Goal: Task Accomplishment & Management: Complete application form

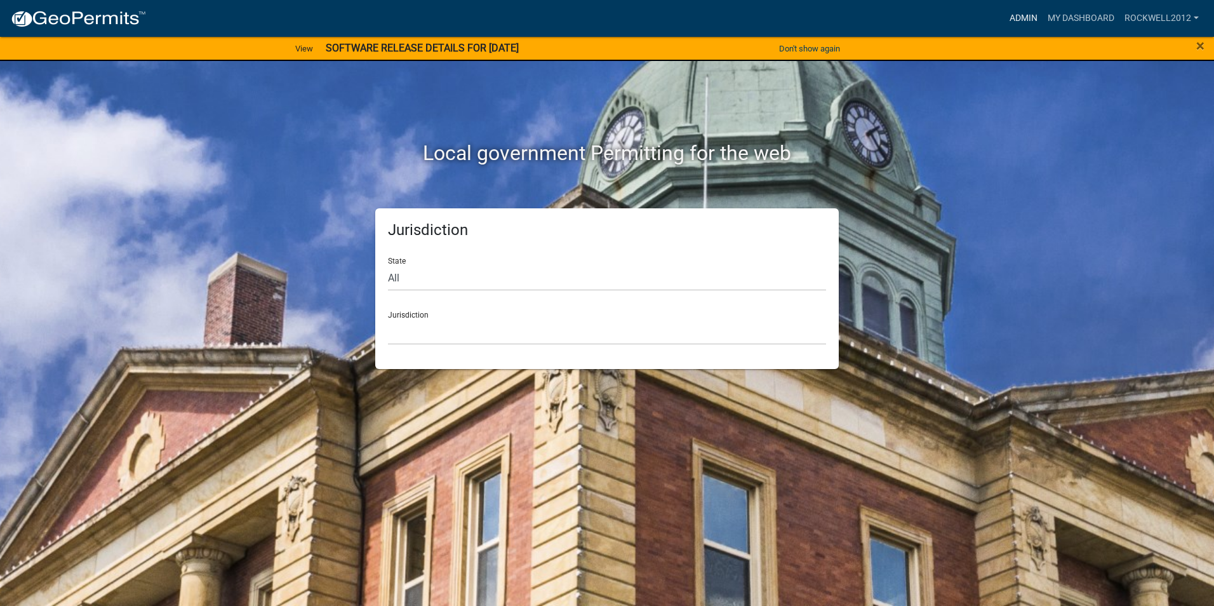
click at [1026, 15] on link "Admin" at bounding box center [1023, 18] width 38 height 24
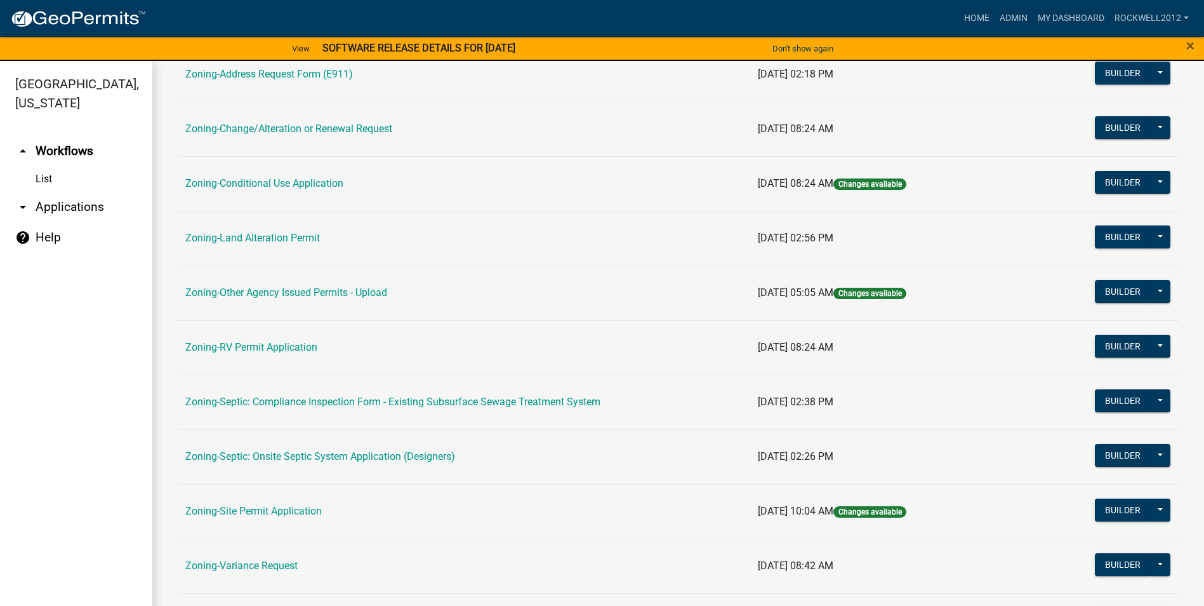
scroll to position [368, 0]
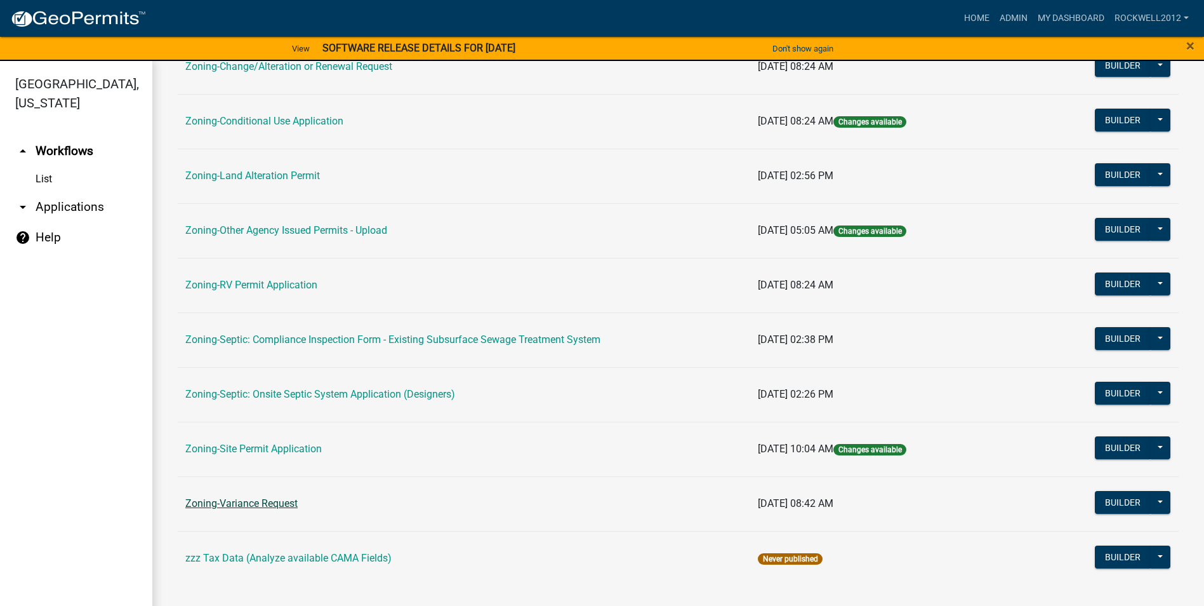
click at [246, 505] on link "Zoning-Variance Request" at bounding box center [241, 503] width 112 height 12
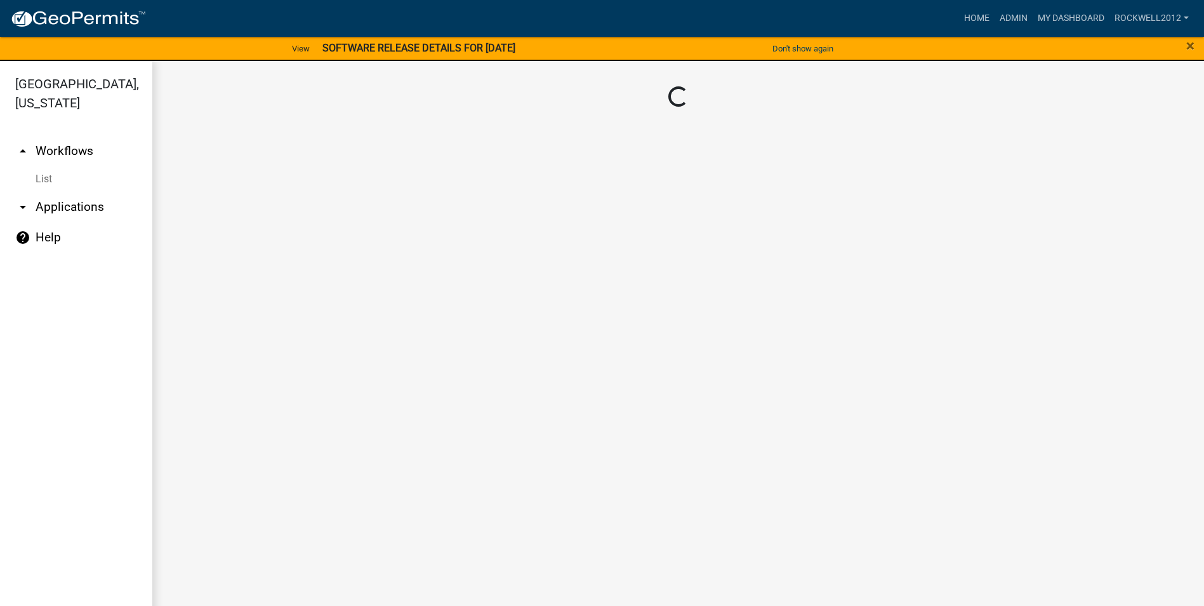
click at [246, 505] on main "Loading..." at bounding box center [678, 341] width 1052 height 560
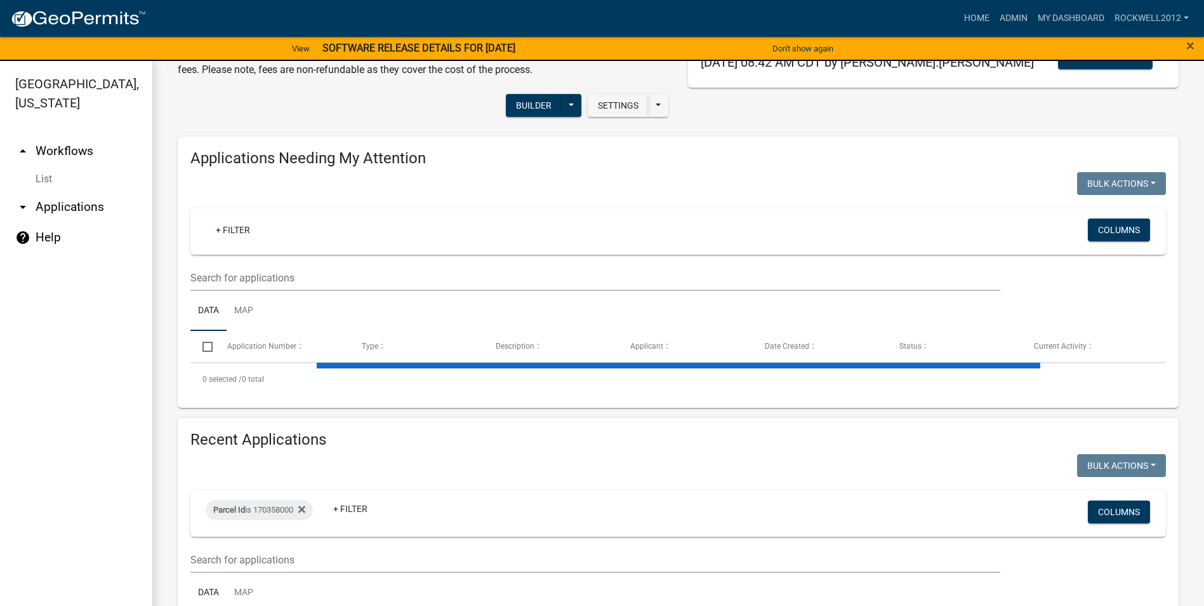
scroll to position [190, 0]
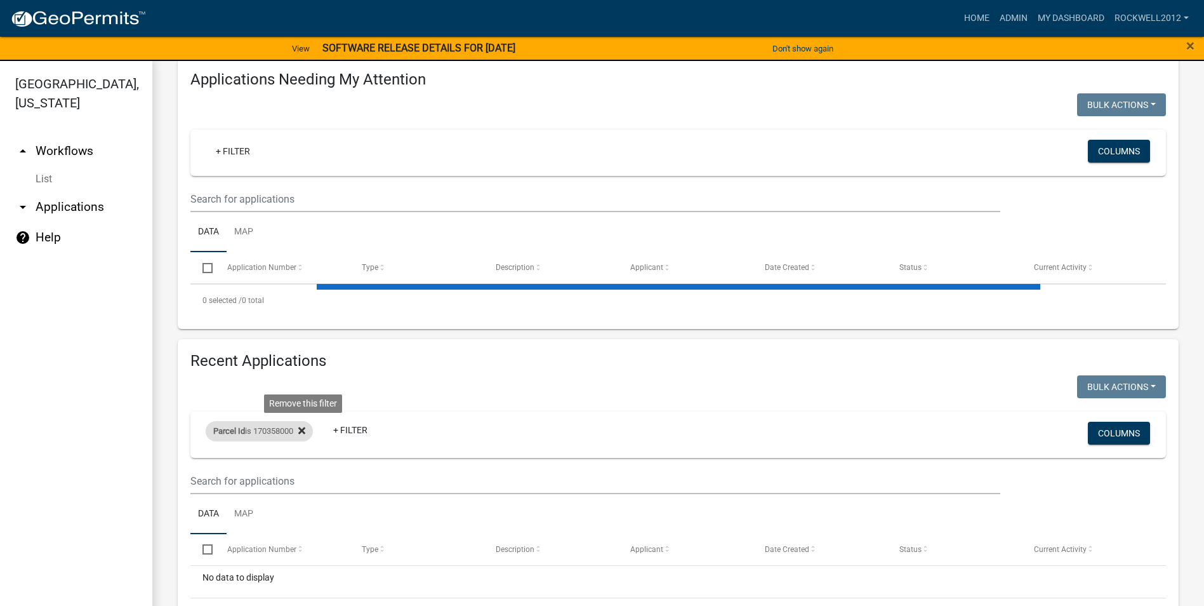
click at [305, 429] on icon at bounding box center [301, 430] width 7 height 7
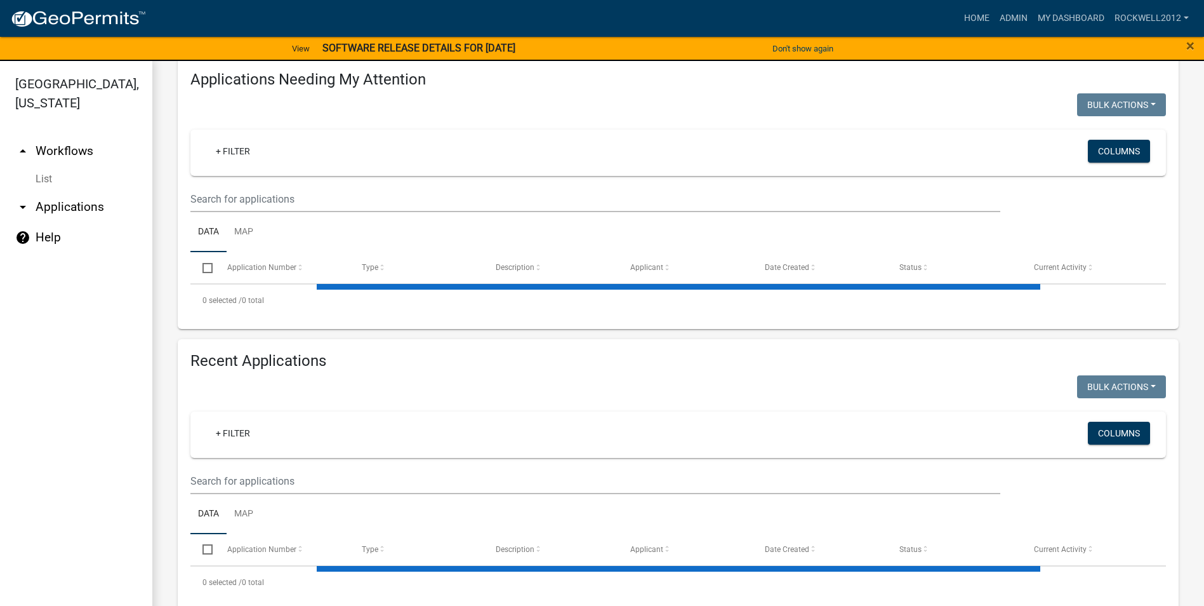
select select "1: 25"
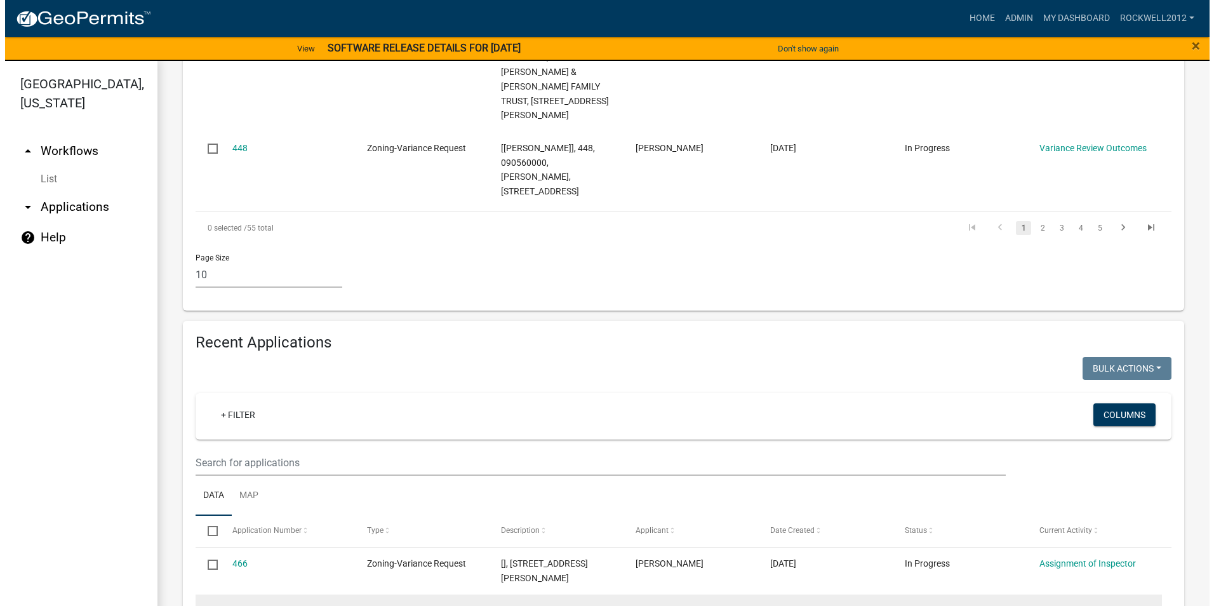
scroll to position [1270, 0]
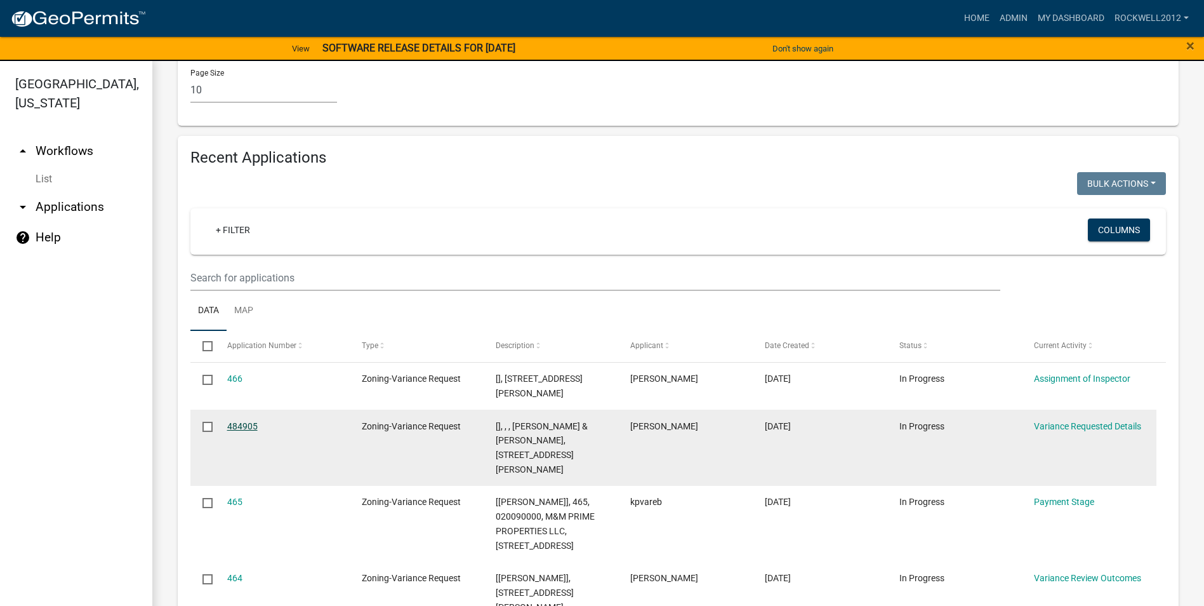
click at [237, 421] on link "484905" at bounding box center [242, 426] width 30 height 10
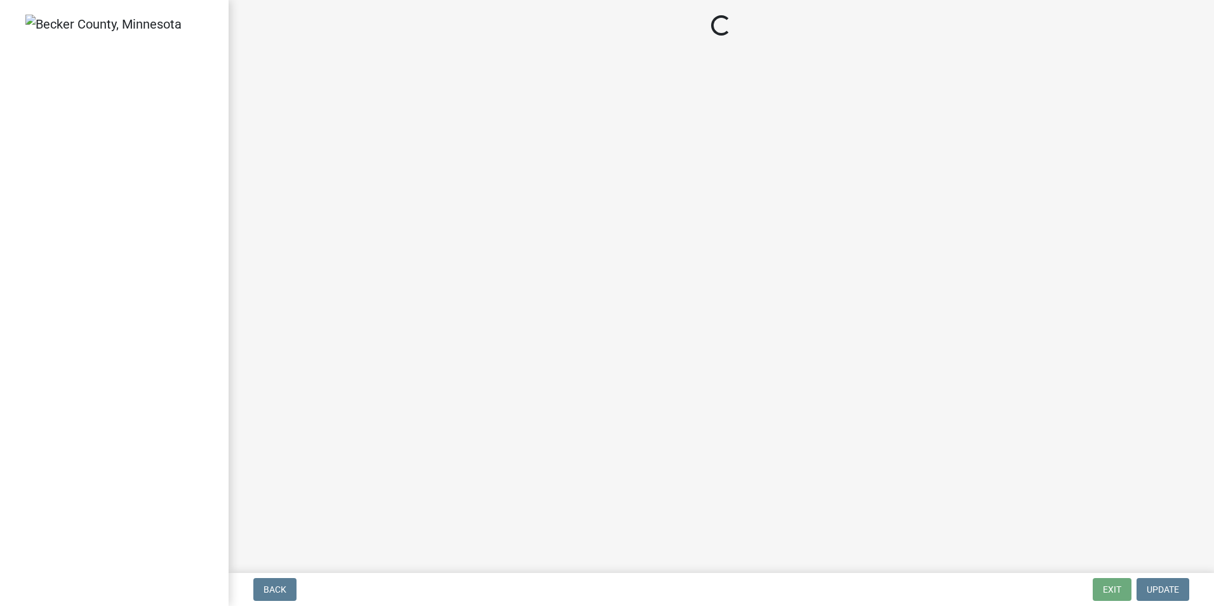
select select "edc6b78d-c029-41a6-a436-e6f76b5f0855"
select select "15bf2cec-1ca8-47a3-85db-999609351cbd"
select select "fa582be9-2d62-4523-84bf-021228ae85a0"
select select "bb2b5e43-03c1-4874-9abf-a65f400af928"
select select "8ea3e6c3-8fed-4904-aa20-2f643744aa0c"
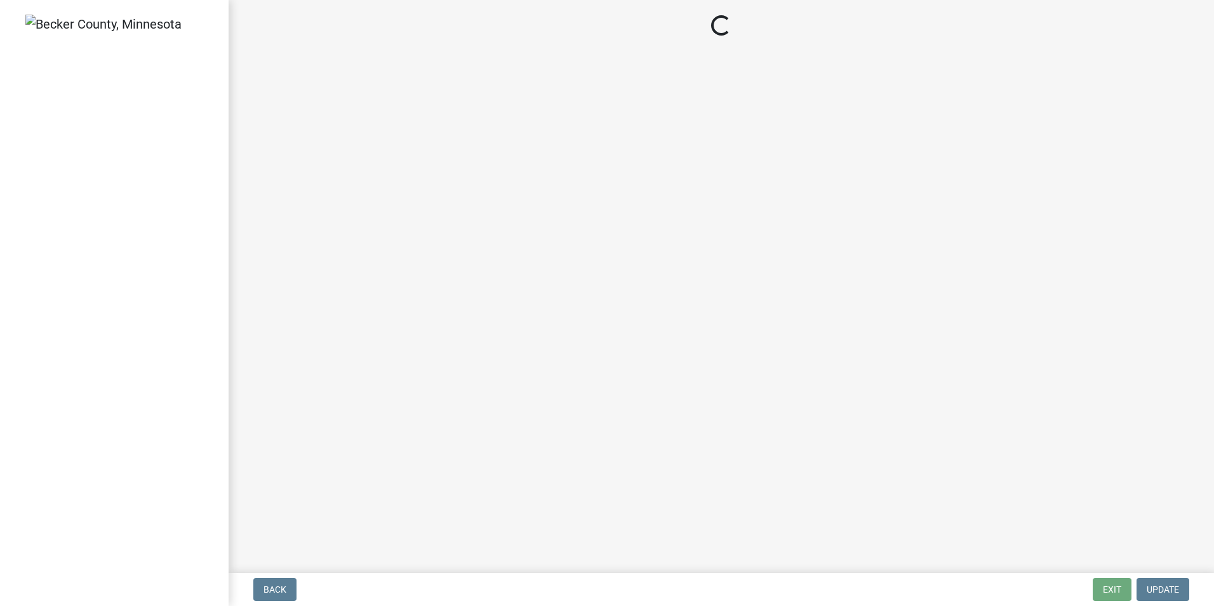
select select "860afd09-da87-482b-bca4-413f5cf53582"
select select "ee8740c3-f4d5-48cf-ad42-c8f7342b480c"
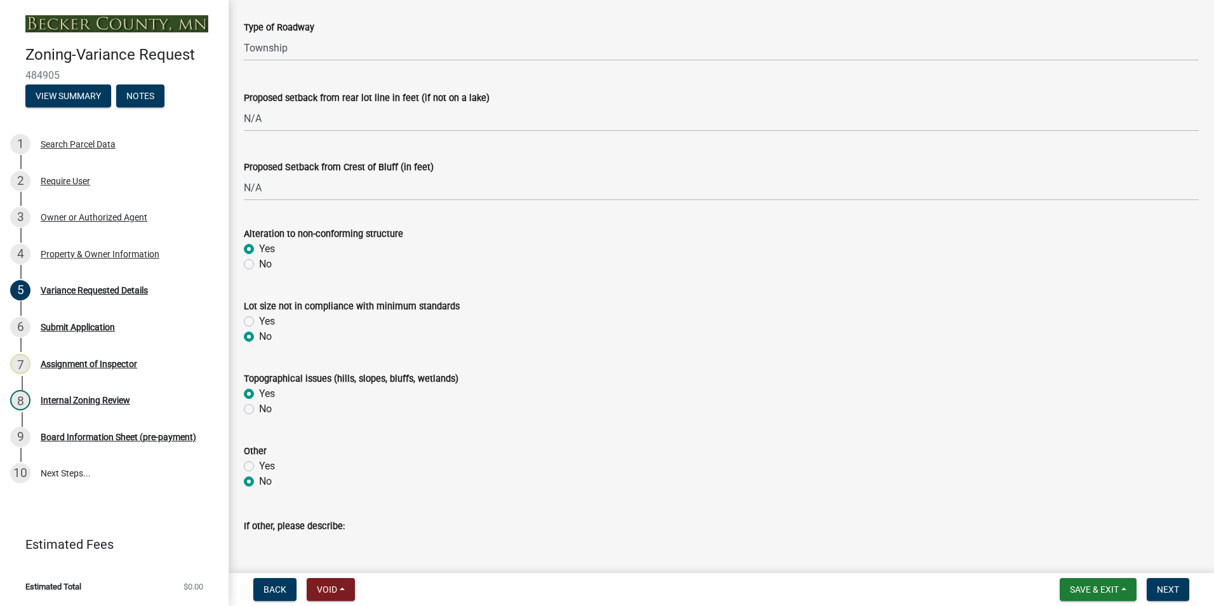
scroll to position [444, 0]
click at [97, 252] on div "Property & Owner Information" at bounding box center [100, 253] width 119 height 9
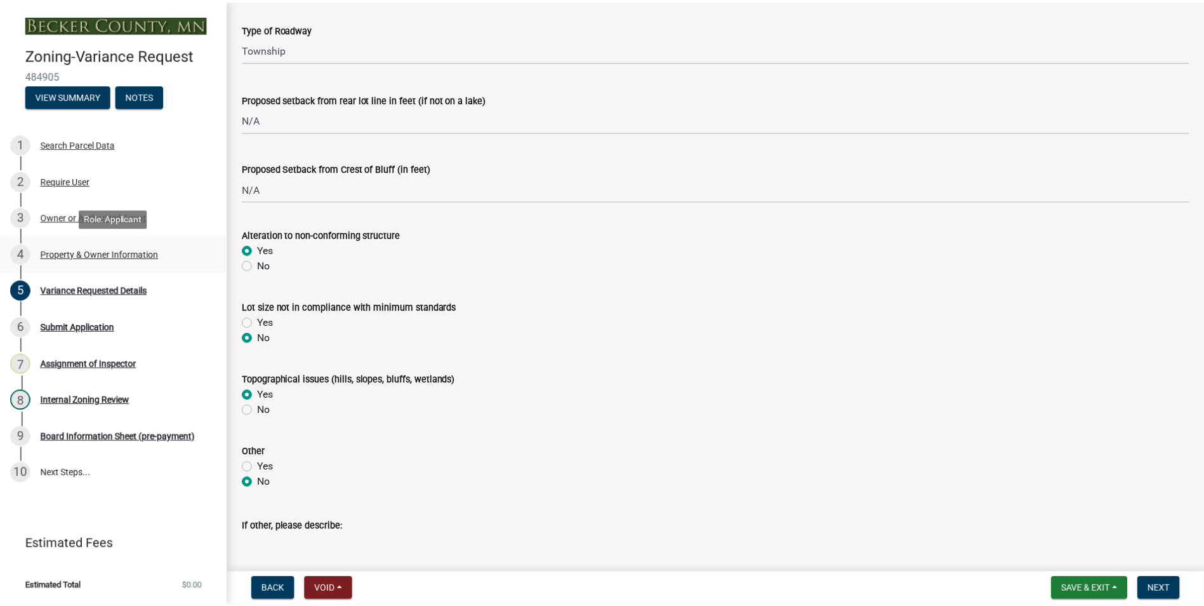
scroll to position [0, 0]
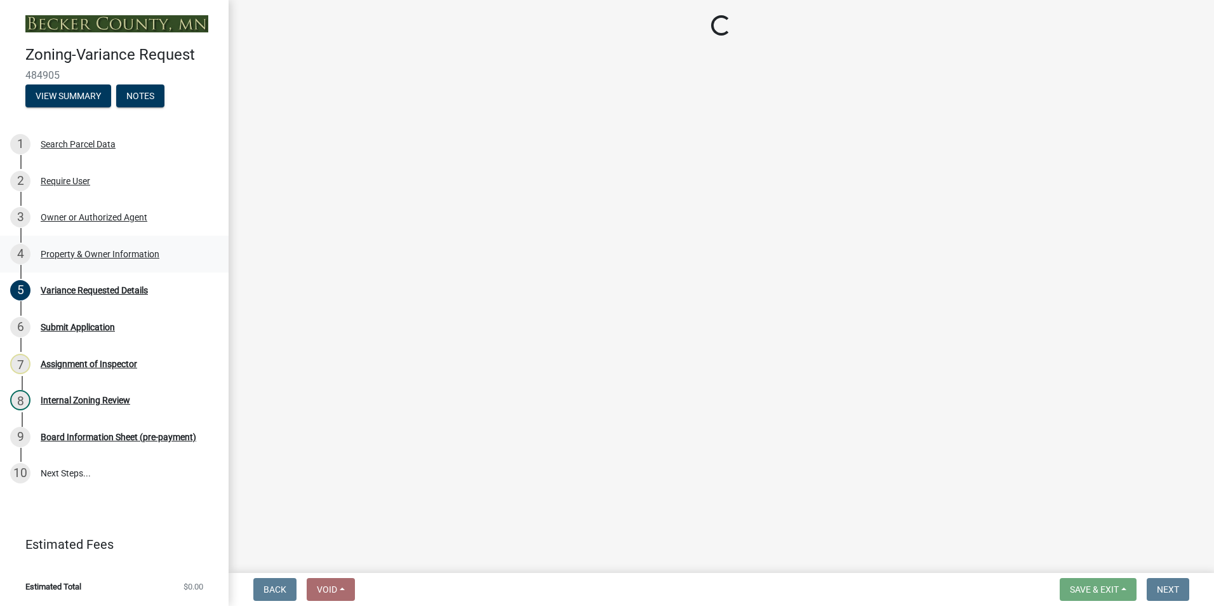
select select "c45b7c10-87a4-490e-a464-1604f38d9a4b"
select select "8d5cb961-90f6-4593-998a-e9fa792b70fb"
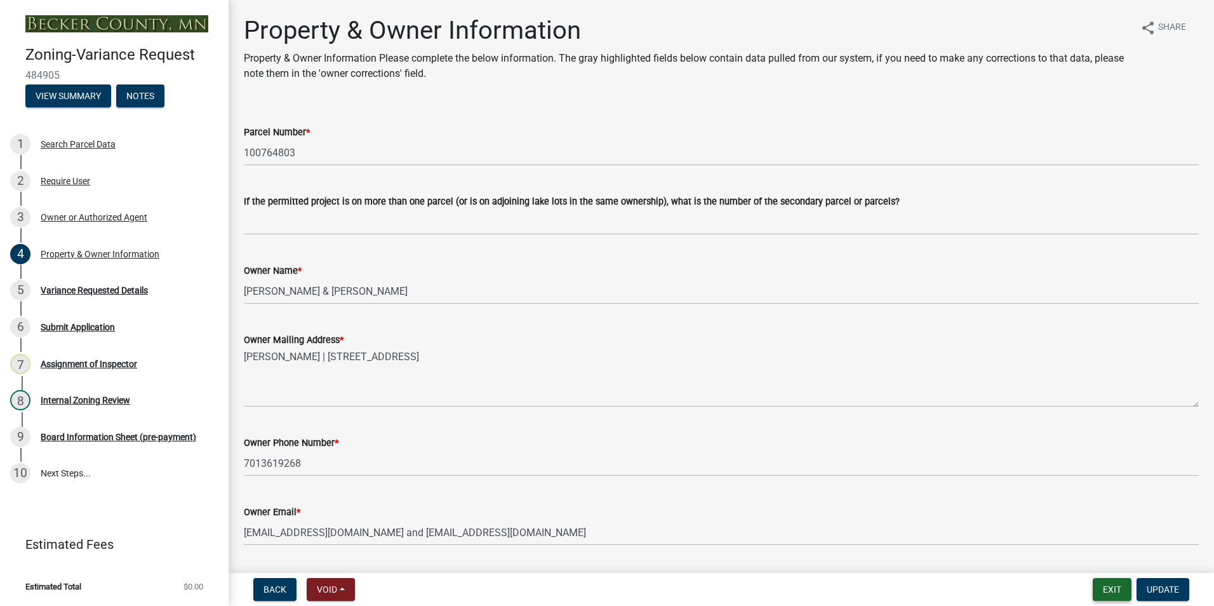
click at [1103, 588] on button "Exit" at bounding box center [1111, 589] width 39 height 23
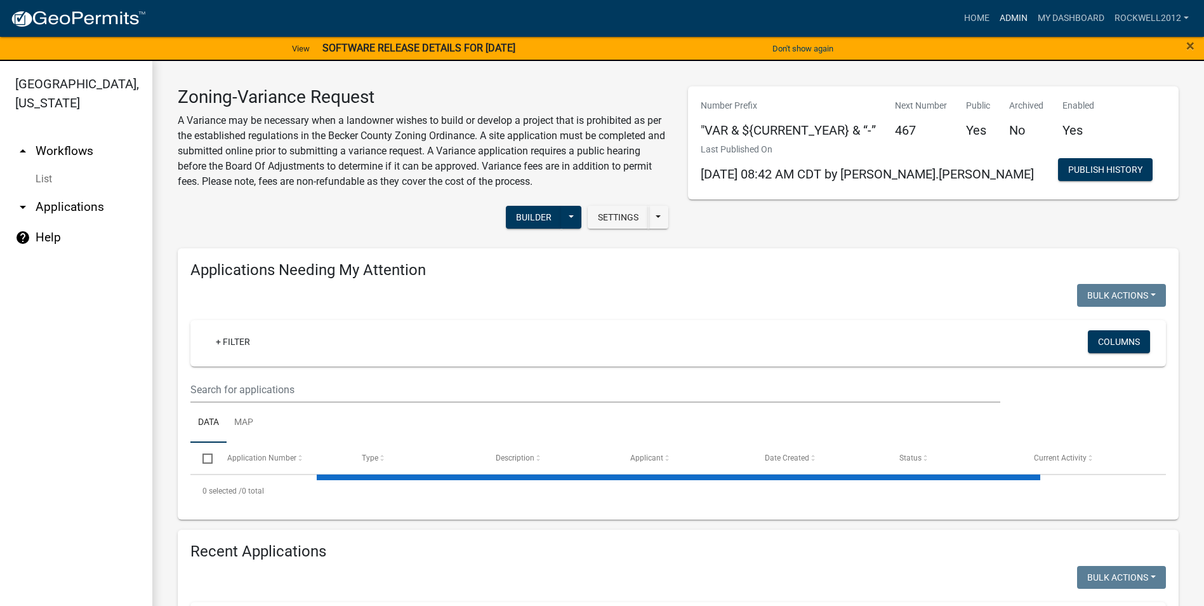
select select "1: 25"
click at [1006, 15] on link "Admin" at bounding box center [1014, 18] width 38 height 24
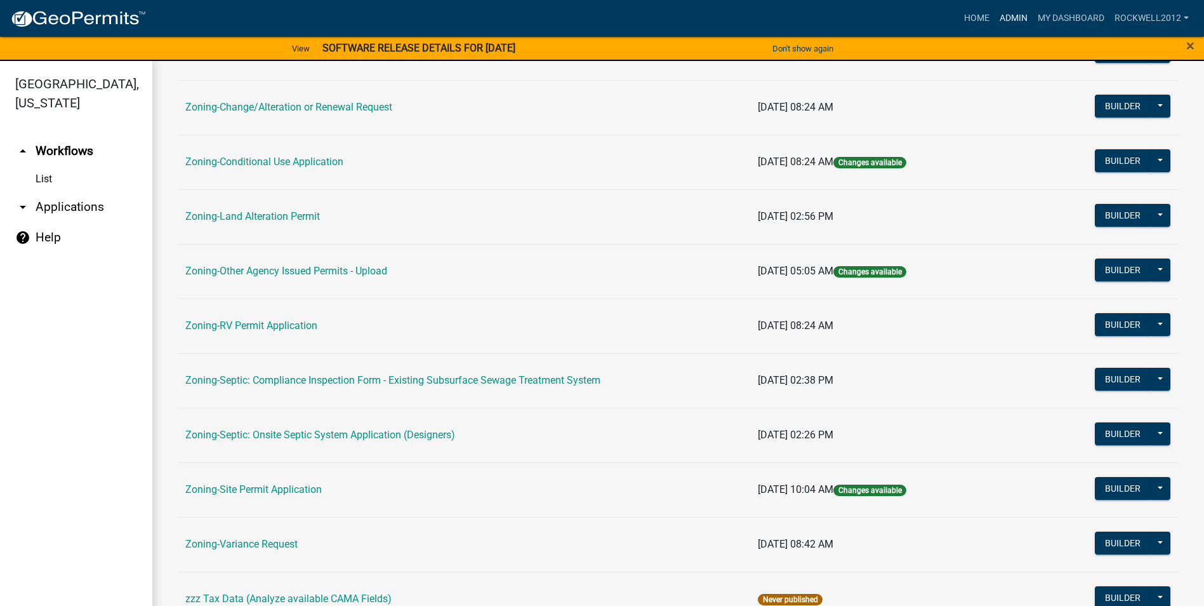
scroll to position [368, 0]
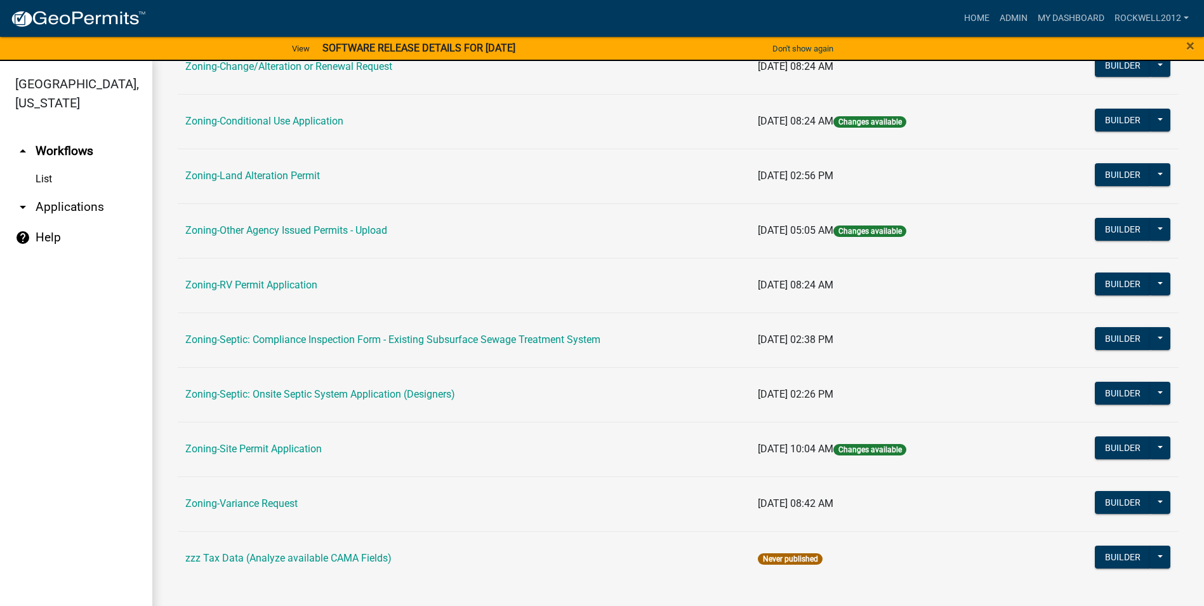
click at [448, 339] on link "Zoning-Septic: Compliance Inspection Form - Existing Subsurface Sewage Treatmen…" at bounding box center [392, 339] width 415 height 12
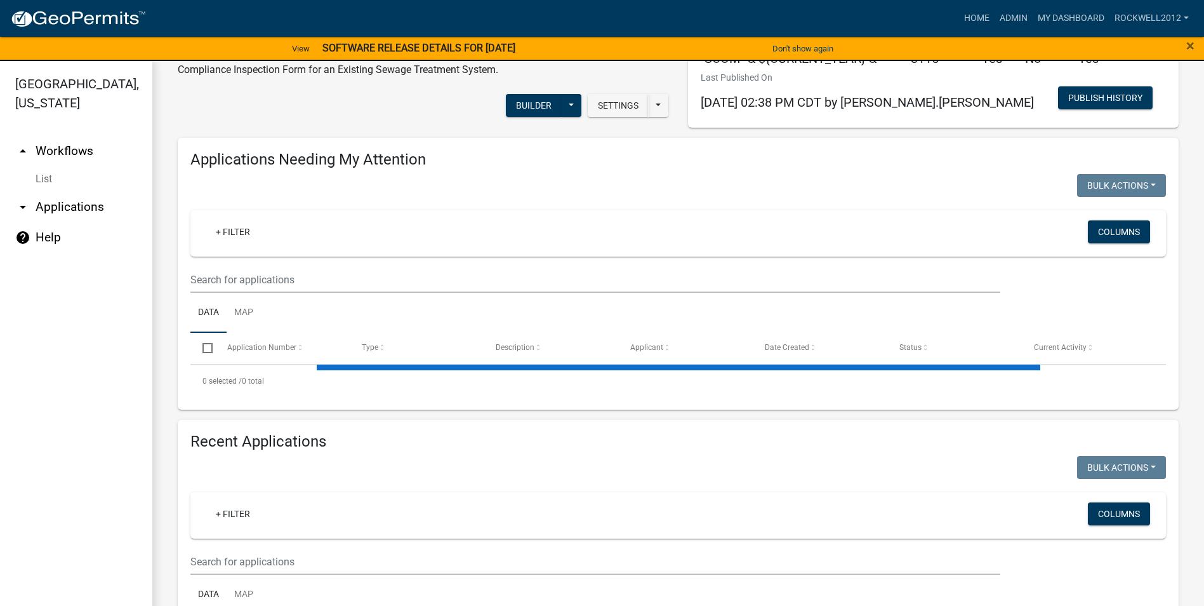
select select "1: 25"
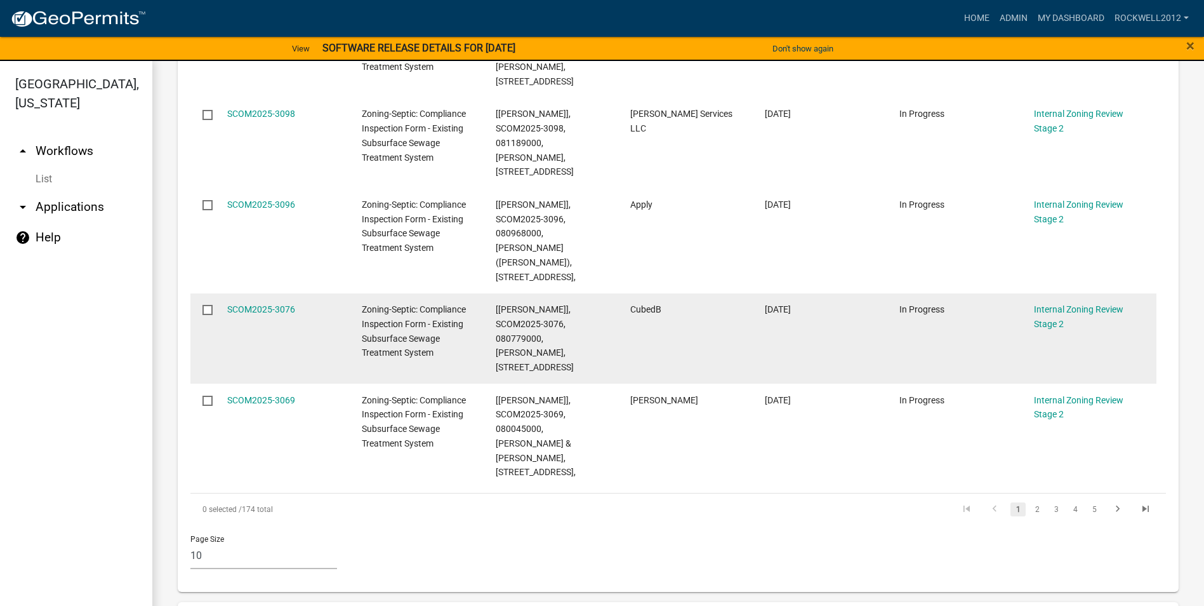
scroll to position [952, 0]
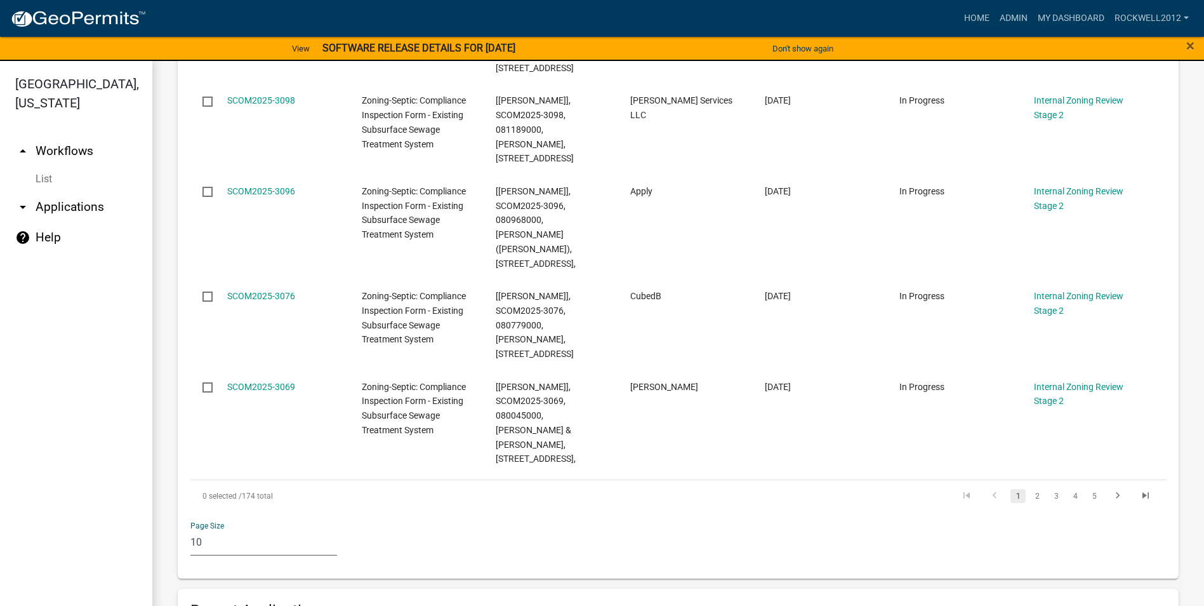
click at [201, 529] on select "10 25 50 100" at bounding box center [263, 542] width 147 height 26
select select "3: 100"
click at [190, 529] on select "10 25 50 100" at bounding box center [263, 542] width 147 height 26
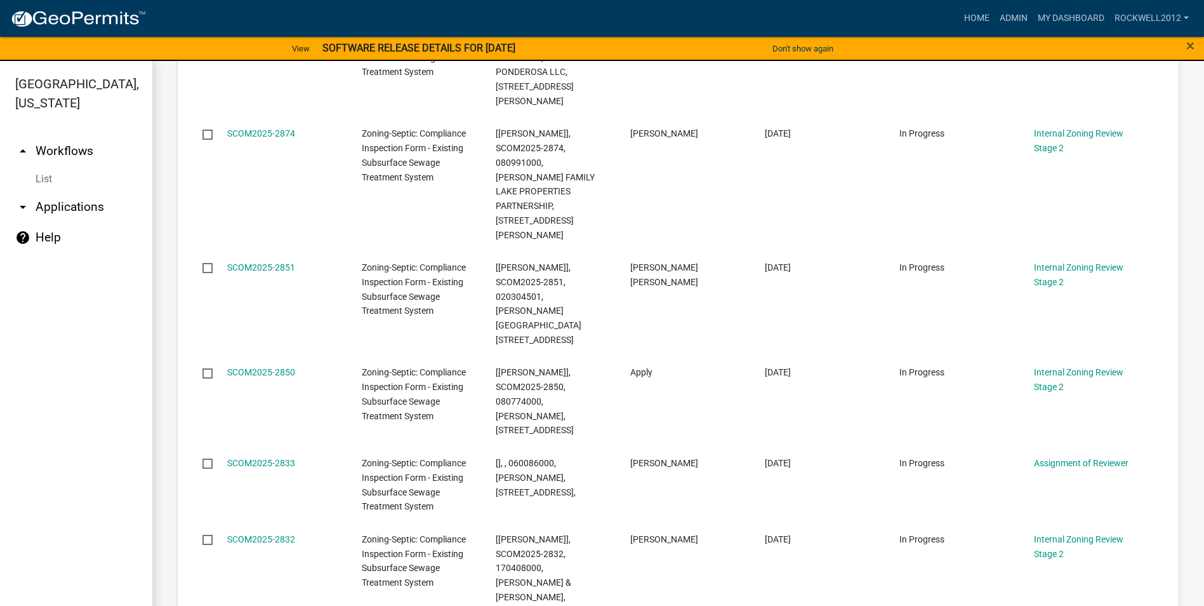
scroll to position [6031, 0]
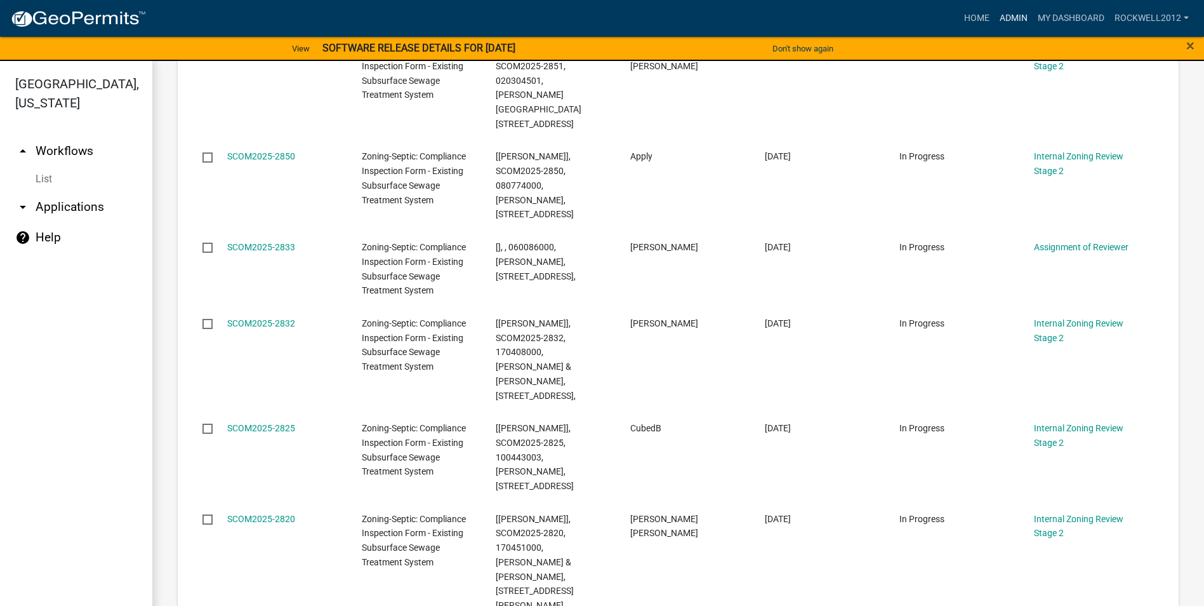
click at [1010, 18] on link "Admin" at bounding box center [1014, 18] width 38 height 24
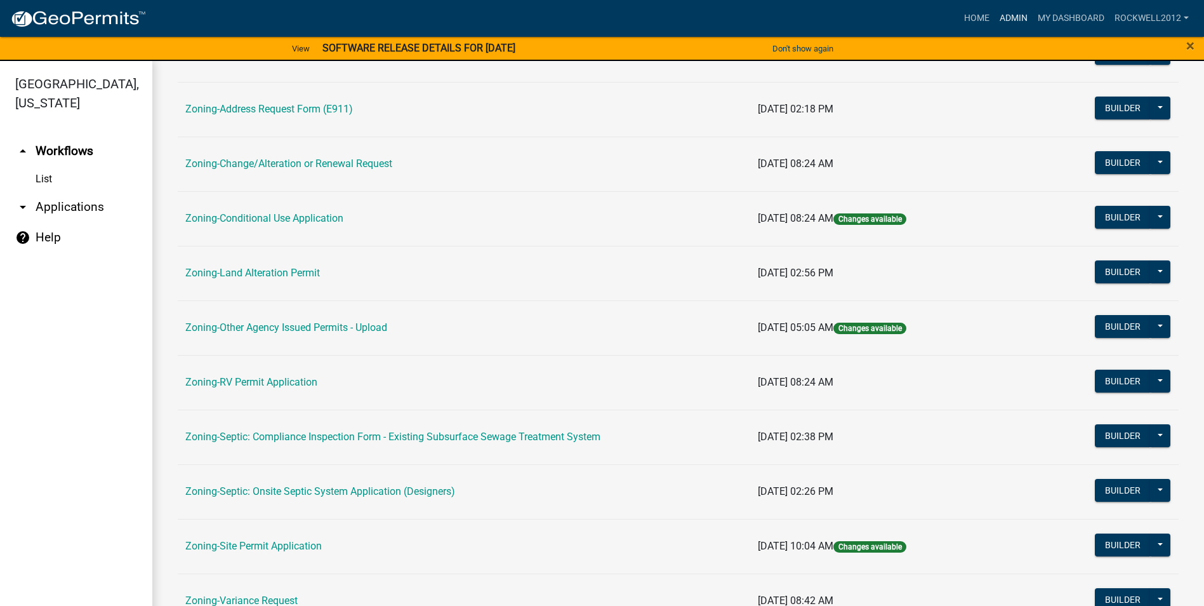
scroll to position [317, 0]
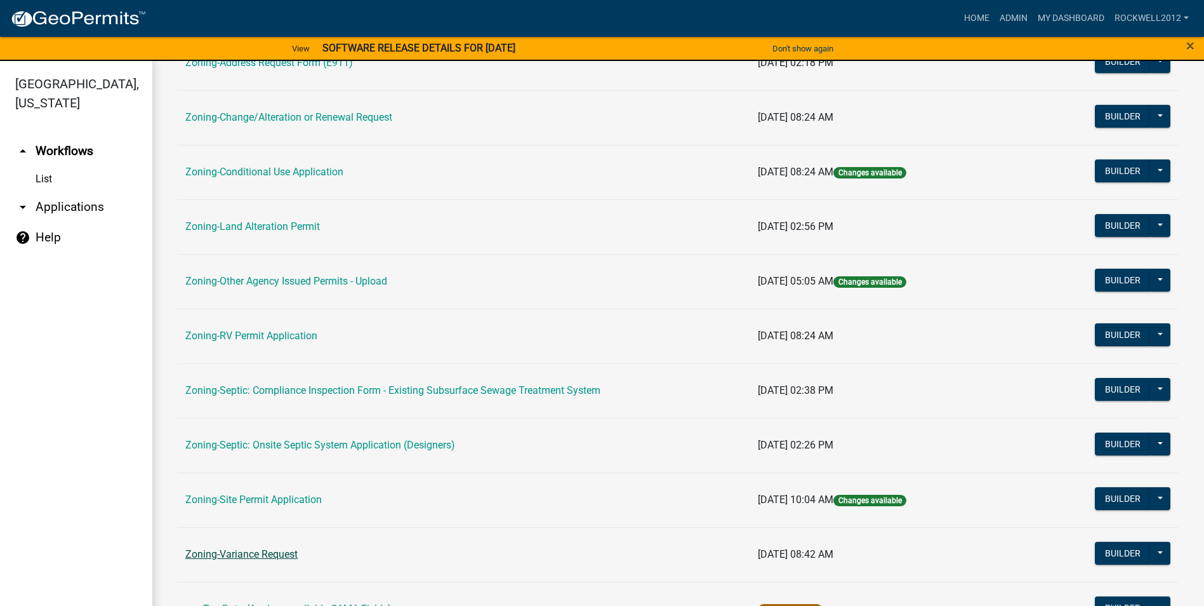
click at [260, 552] on link "Zoning-Variance Request" at bounding box center [241, 554] width 112 height 12
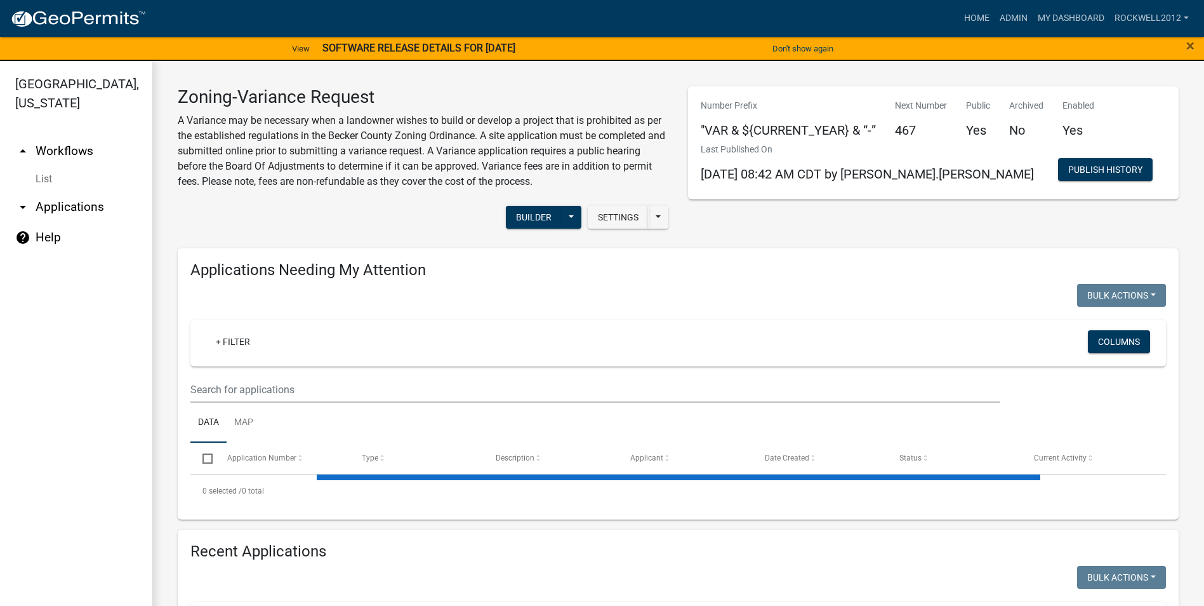
select select "1: 25"
select select "3: 100"
